Goal: Find specific page/section: Find specific page/section

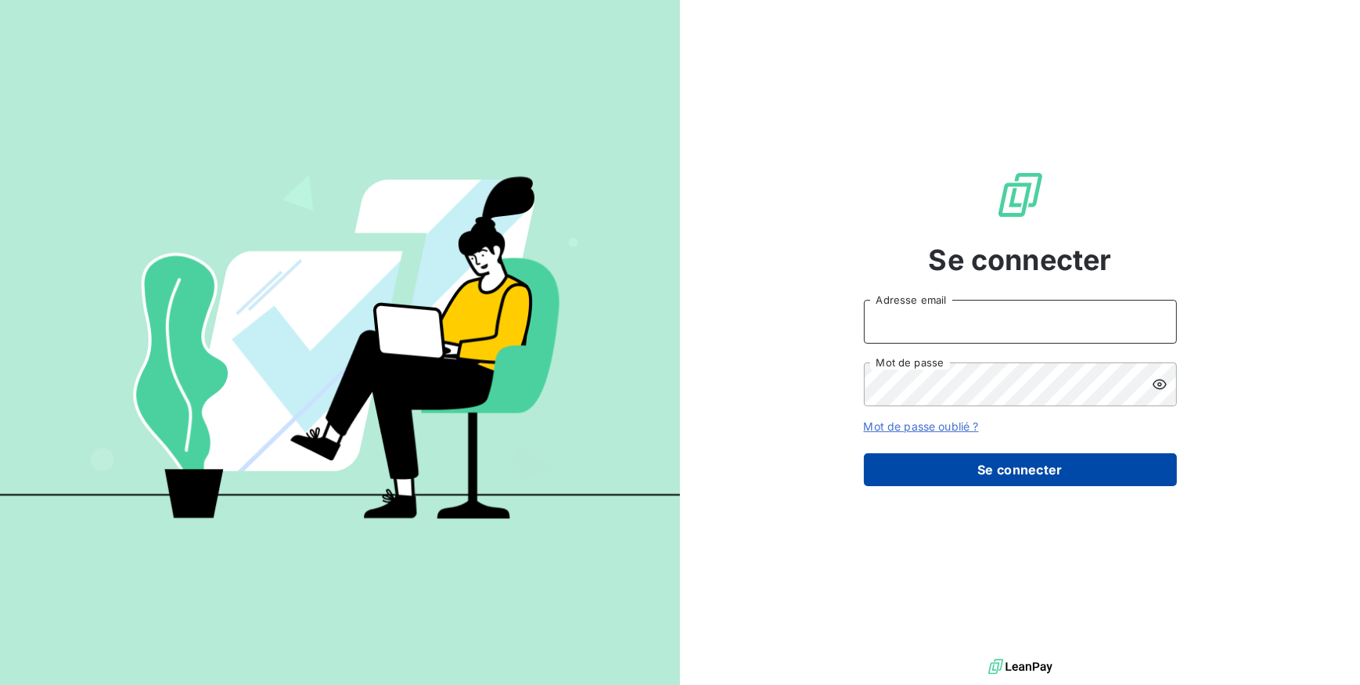
type input "[EMAIL_ADDRESS][DOMAIN_NAME]"
click at [1013, 480] on button "Se connecter" at bounding box center [1020, 469] width 313 height 33
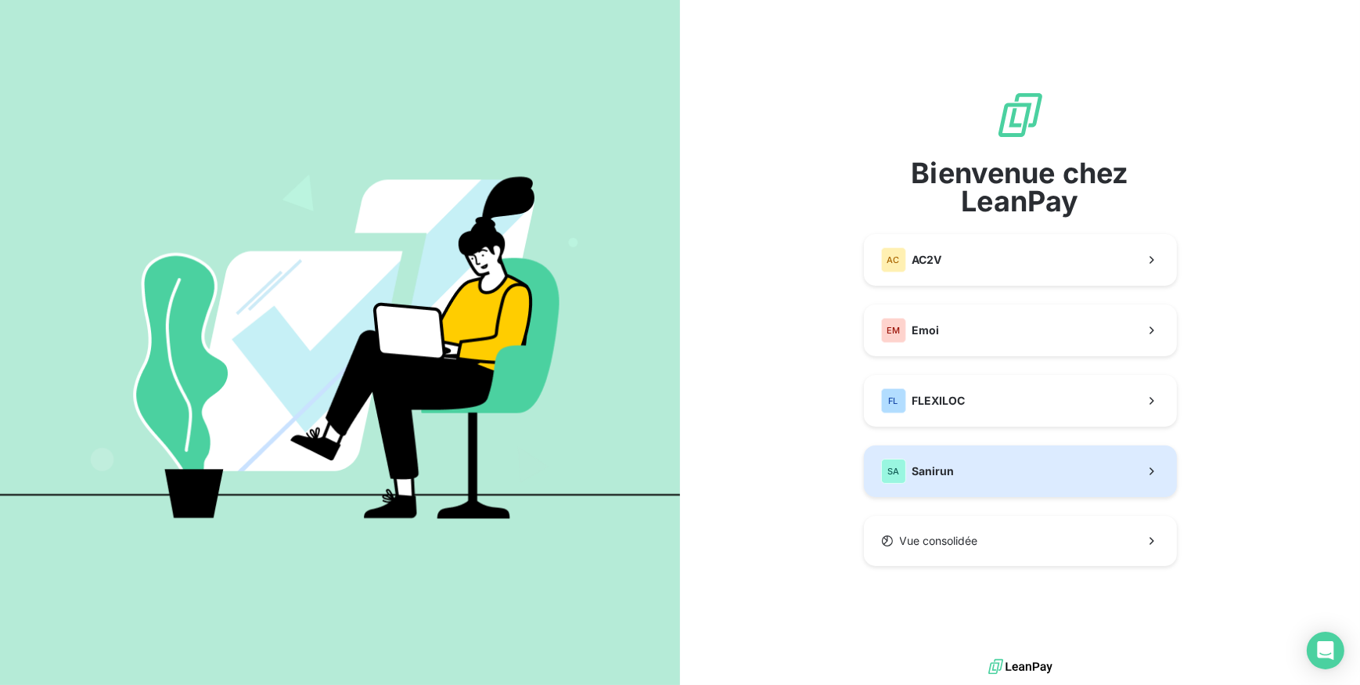
click at [1002, 460] on button "SA Sanirun" at bounding box center [1020, 471] width 313 height 52
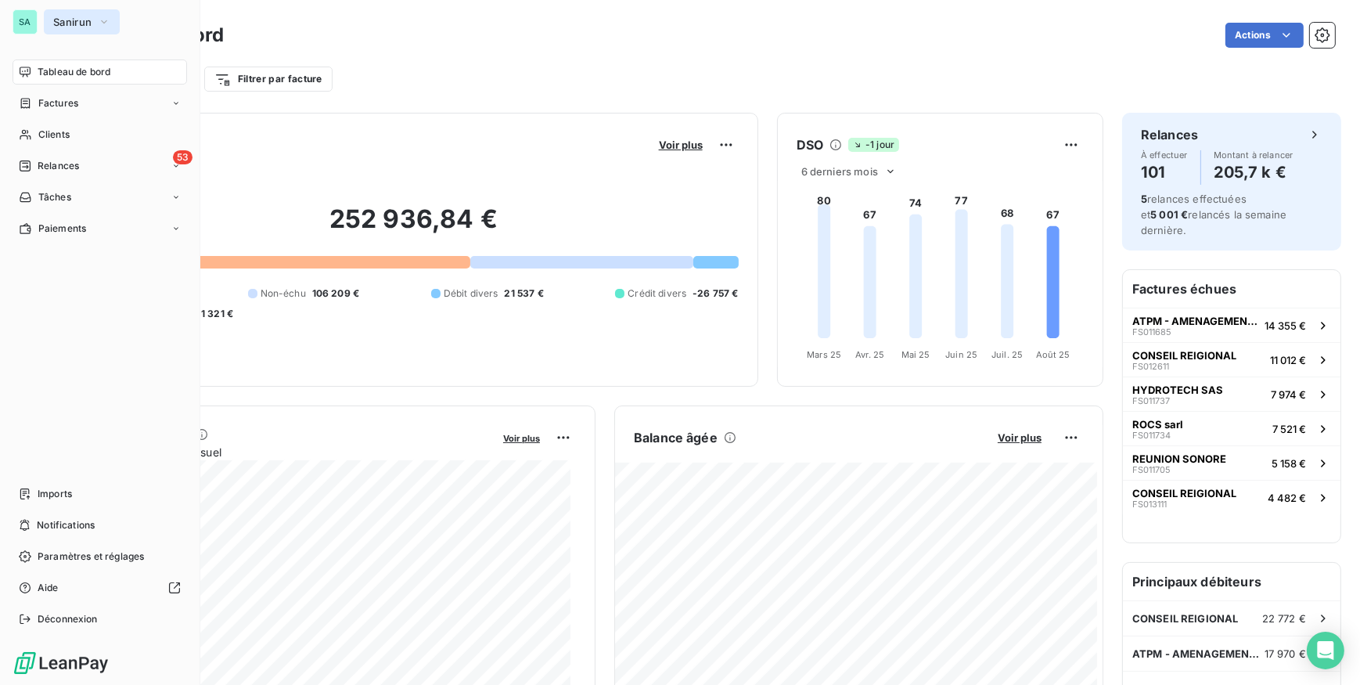
click at [51, 22] on button "Sanirun" at bounding box center [82, 21] width 76 height 25
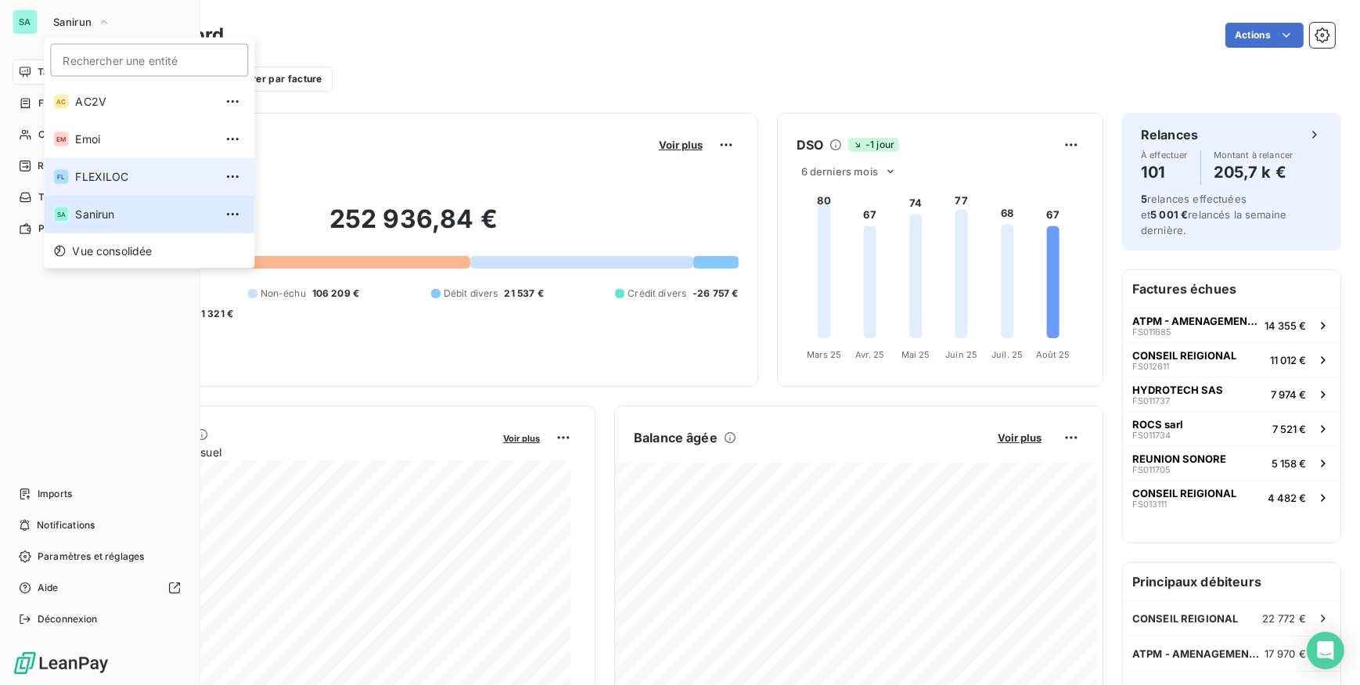
click at [70, 174] on li "FL FLEXILOC" at bounding box center [149, 177] width 210 height 38
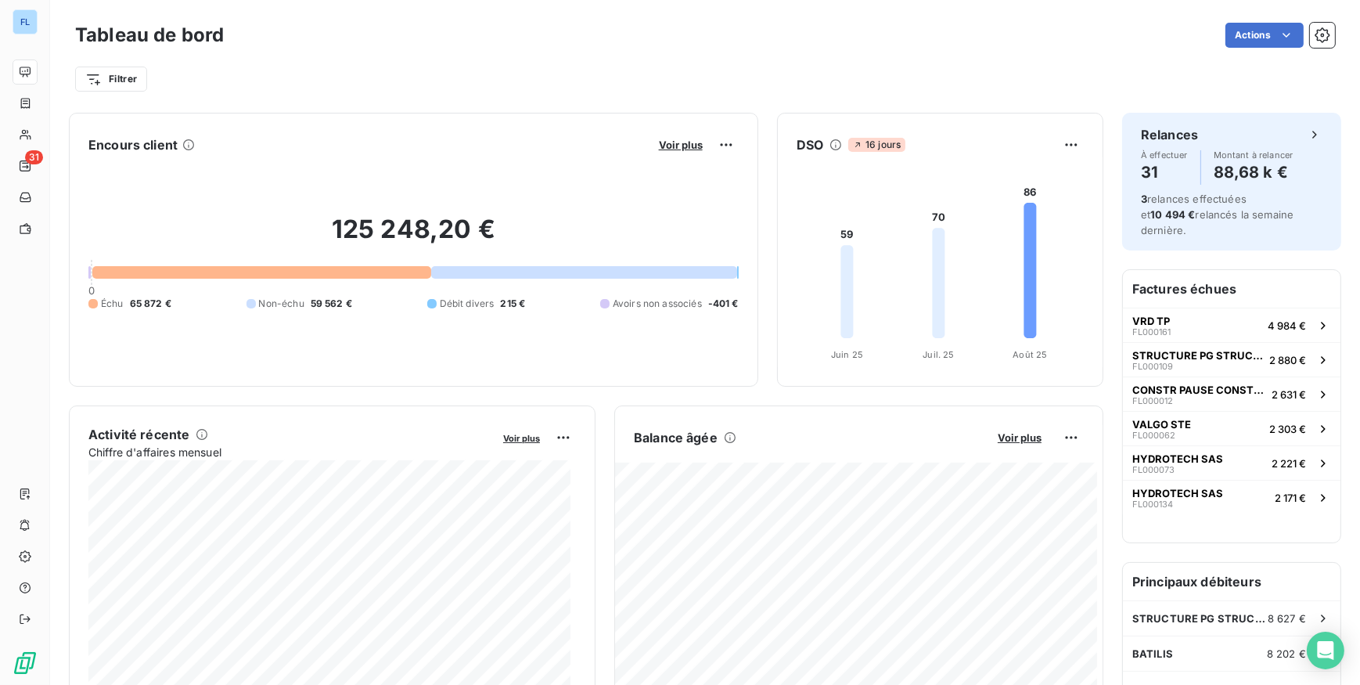
click at [570, 85] on div "Filtrer" at bounding box center [705, 79] width 1260 height 30
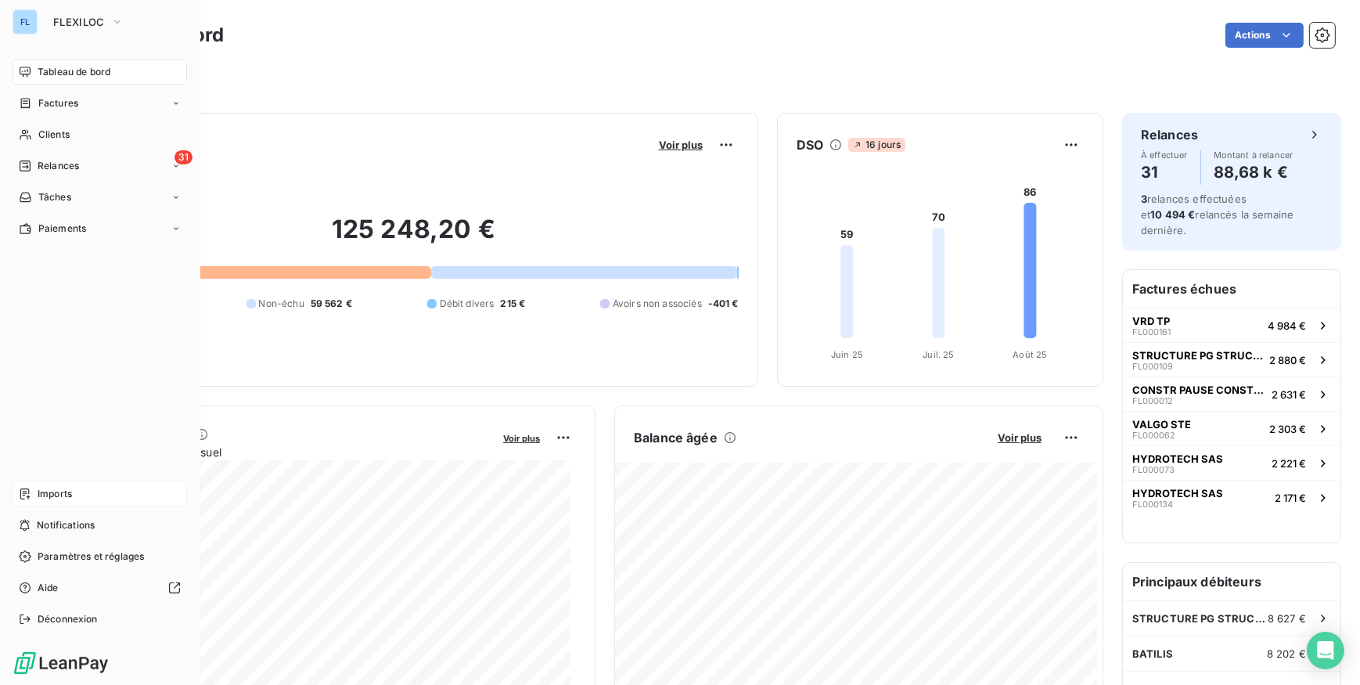
click at [56, 491] on span "Imports" at bounding box center [55, 494] width 34 height 14
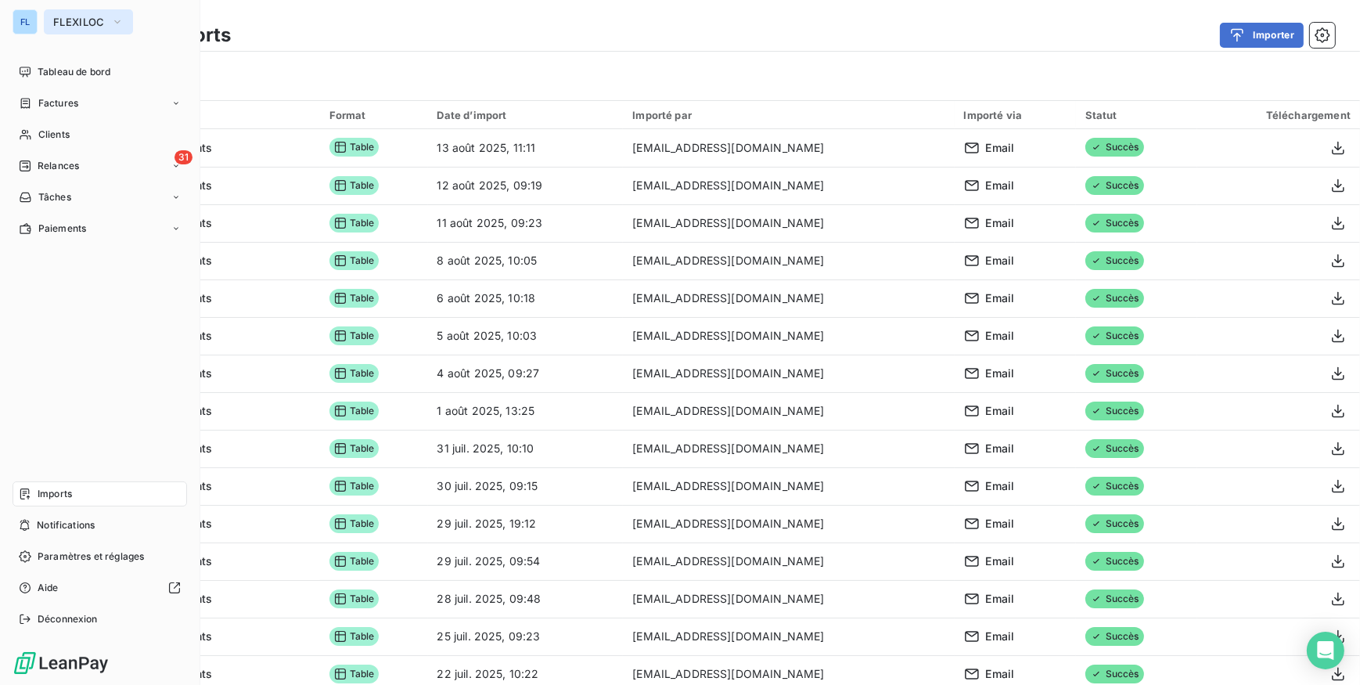
click at [72, 22] on span "FLEXILOC" at bounding box center [79, 22] width 52 height 13
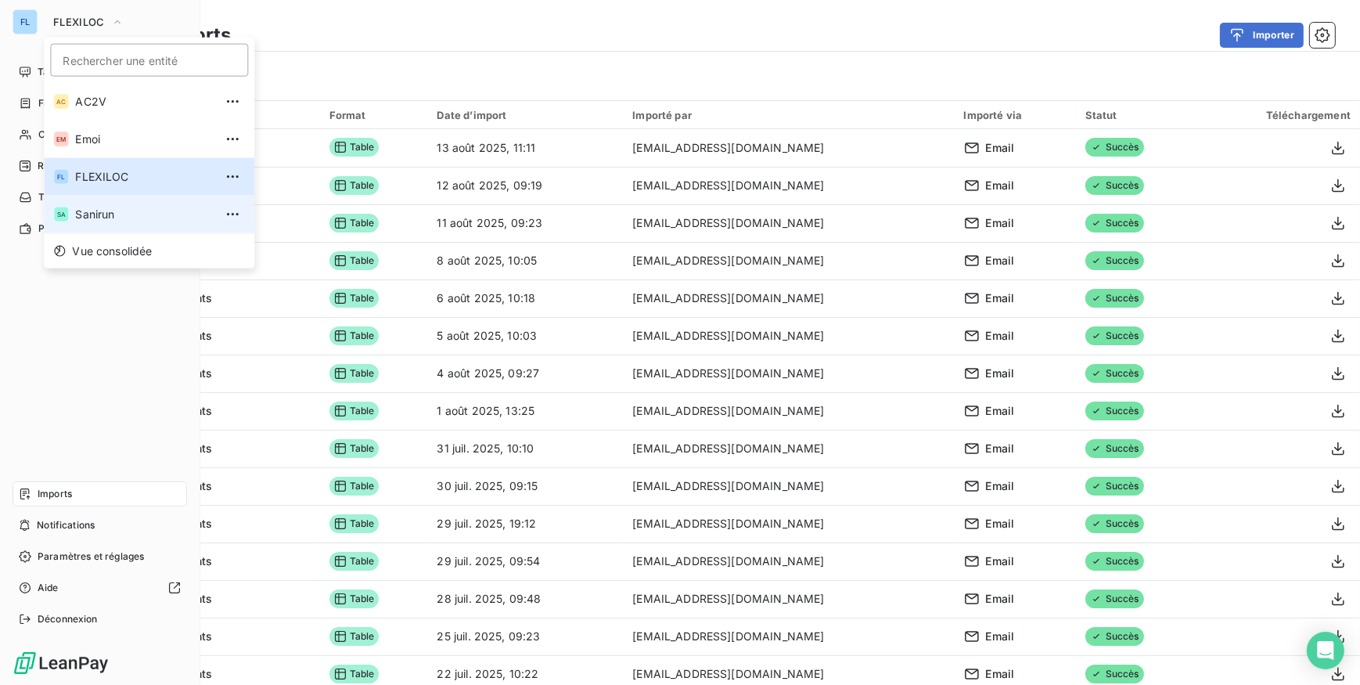
click at [92, 214] on span "Sanirun" at bounding box center [144, 215] width 138 height 16
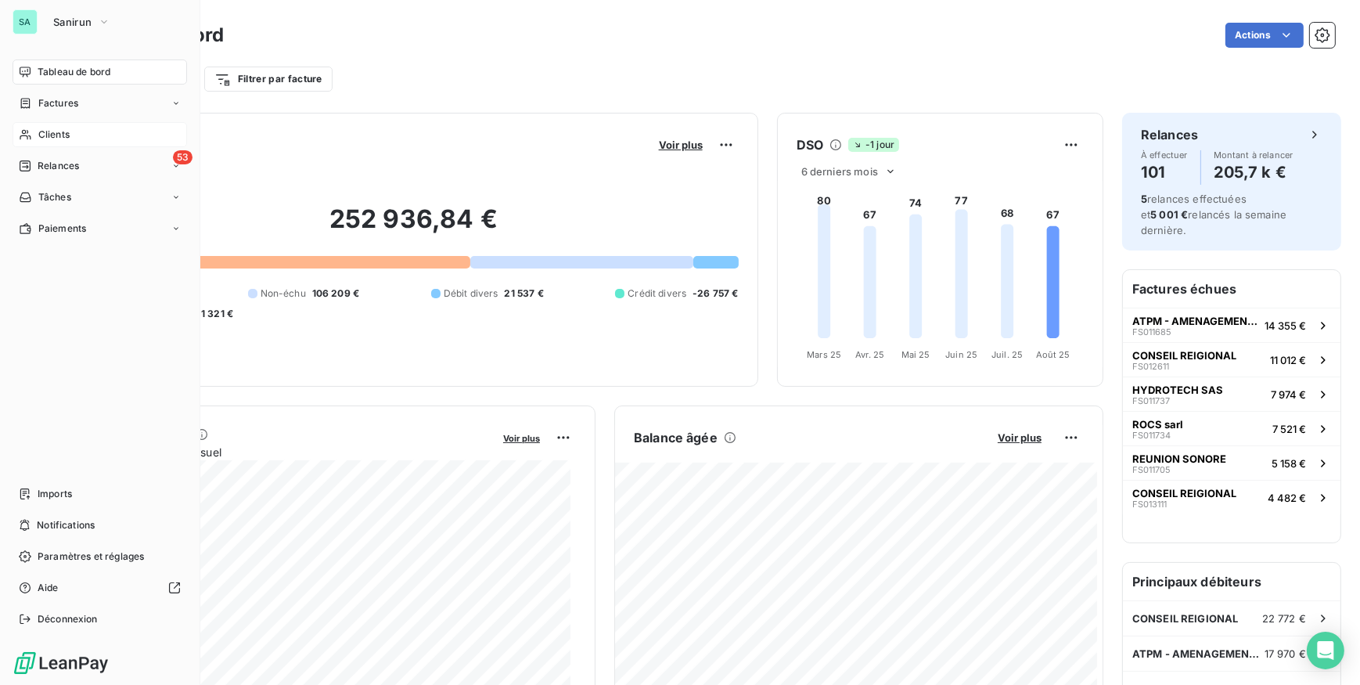
click at [58, 128] on span "Clients" at bounding box center [53, 135] width 31 height 14
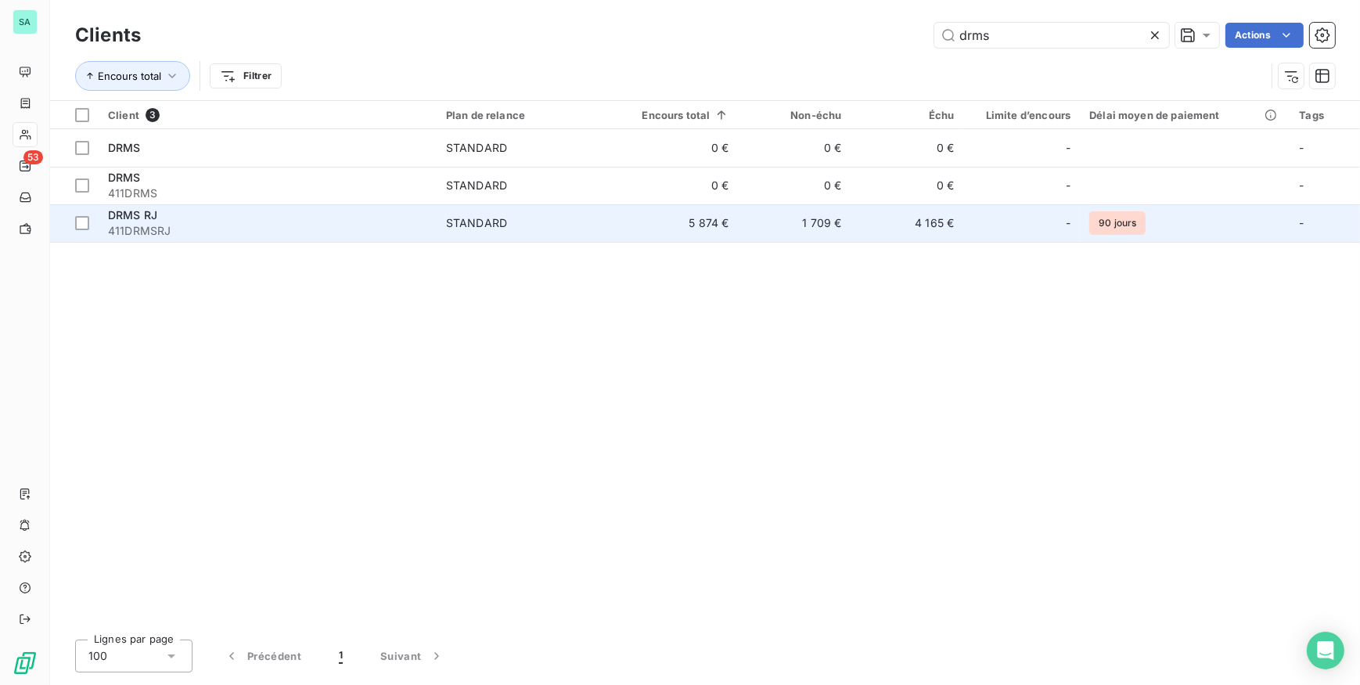
type input "drms"
click at [230, 228] on span "411DRMSRJ" at bounding box center [267, 231] width 319 height 16
